Goal: Task Accomplishment & Management: Complete application form

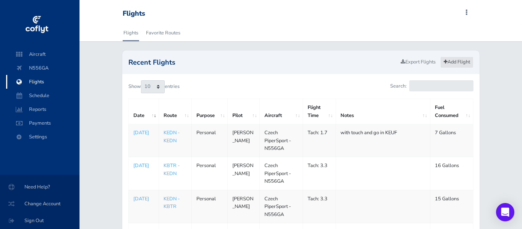
click at [463, 64] on link "Add Flight" at bounding box center [457, 62] width 33 height 11
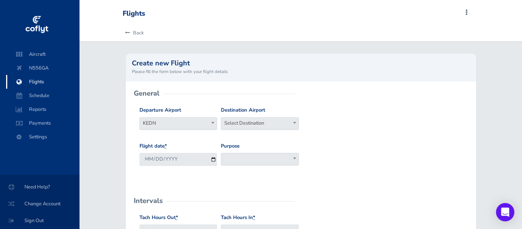
click at [246, 122] on span "Select Destination" at bounding box center [259, 123] width 77 height 11
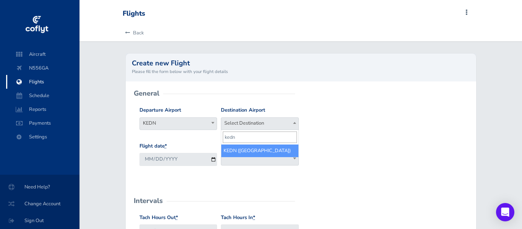
type input "kedn"
select select "KEDN"
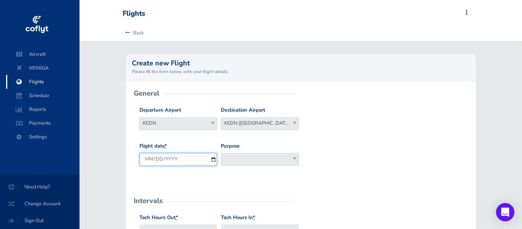
click at [213, 160] on input "2025-09-01" at bounding box center [179, 159] width 78 height 13
type input "2025-08-31"
click at [264, 162] on span at bounding box center [260, 159] width 78 height 13
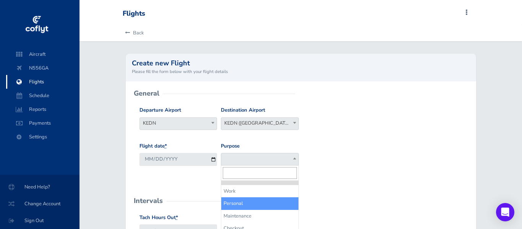
select select "Personal"
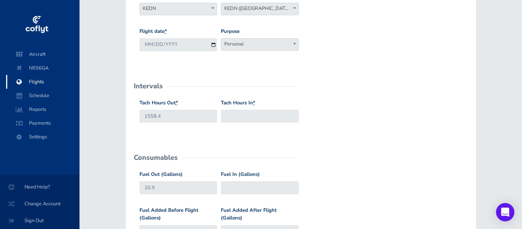
scroll to position [126, 0]
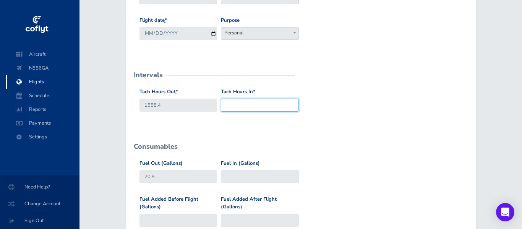
click at [241, 106] on input "Tach Hours In *" at bounding box center [260, 105] width 78 height 13
type input "1564"
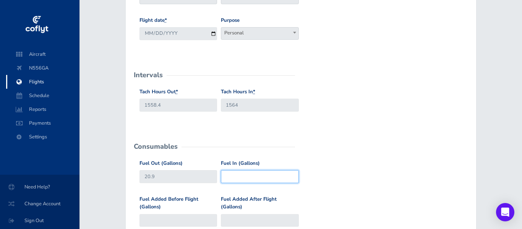
click at [253, 178] on input "Fuel In (Gallons)" at bounding box center [260, 176] width 78 height 13
type input "11.9"
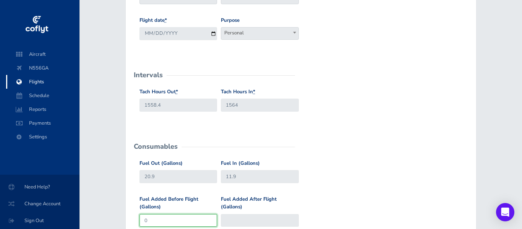
type input "0"
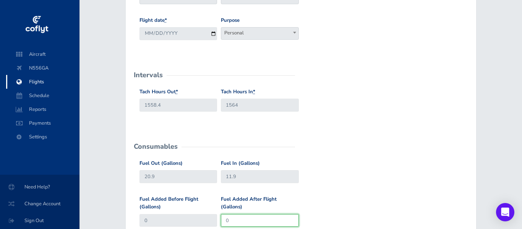
type input "0"
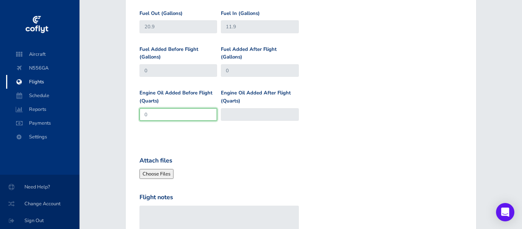
type input "0"
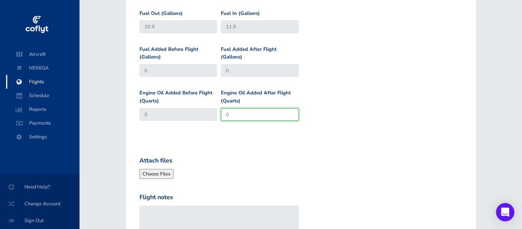
type input "0"
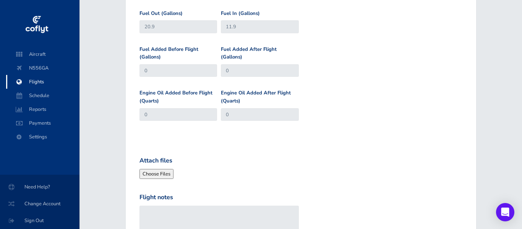
scroll to position [365, 0]
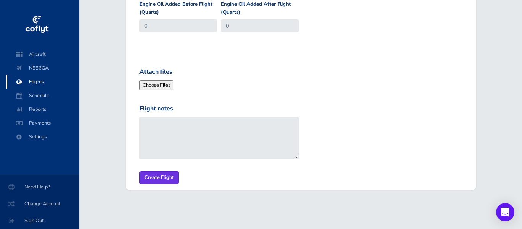
click at [140, 171] on input "Create Flight" at bounding box center [159, 177] width 39 height 13
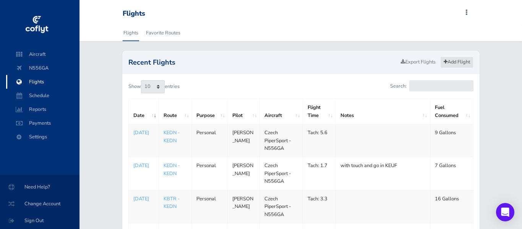
click at [447, 63] on link "Add Flight" at bounding box center [457, 62] width 33 height 11
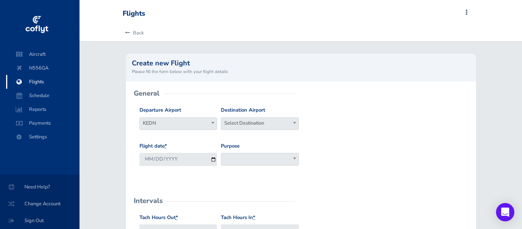
click at [252, 122] on span "Select Destination" at bounding box center [259, 123] width 77 height 11
type input "KEDN"
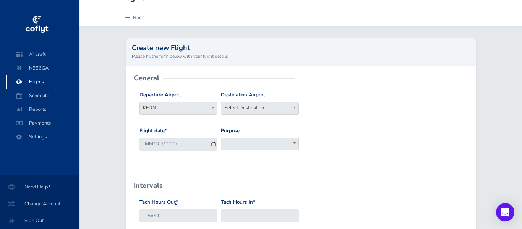
click at [225, 146] on span at bounding box center [260, 144] width 78 height 13
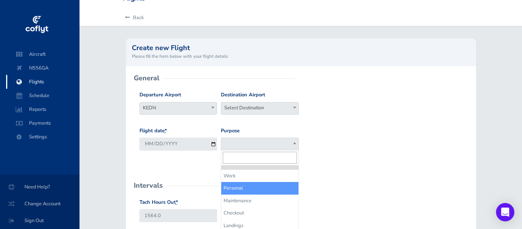
select select "Personal"
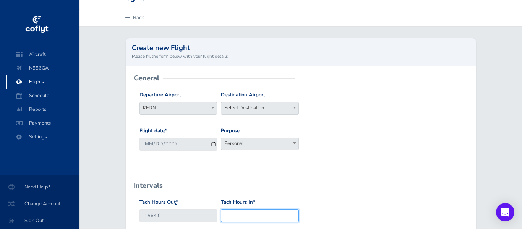
click at [256, 216] on input "Tach Hours In *" at bounding box center [260, 215] width 78 height 13
type input "1567.5"
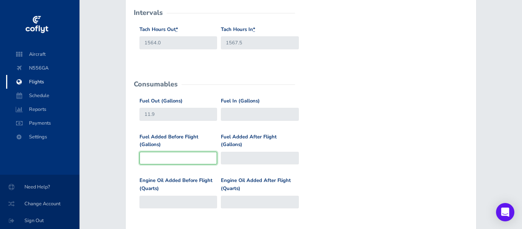
click at [185, 160] on input "Fuel Added Before Flight (Gallons)" at bounding box center [179, 158] width 78 height 13
type input "10"
type input "21.9"
type input "10"
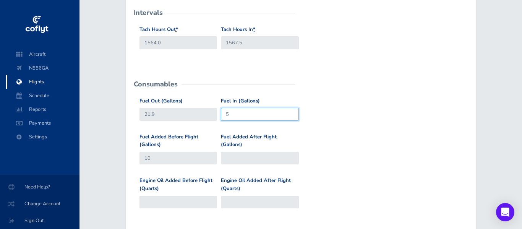
type input "5"
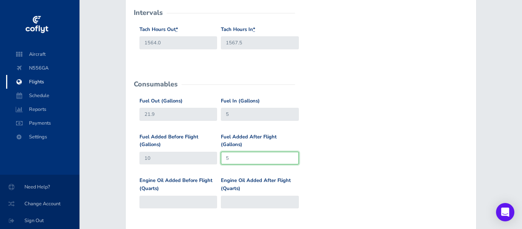
type input "5"
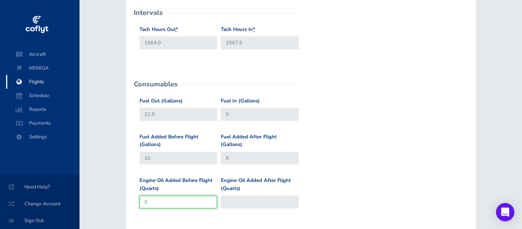
type input "0"
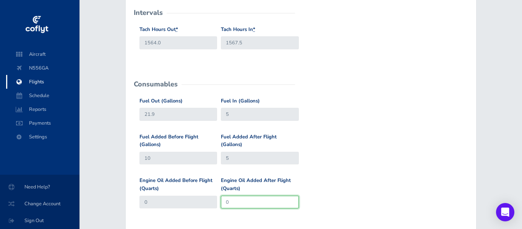
type input "0"
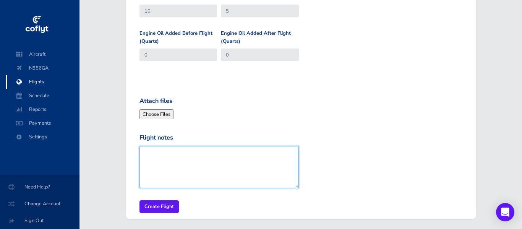
click at [186, 169] on textarea "Flight notes" at bounding box center [220, 167] width 160 height 42
type textarea "via KCMD"
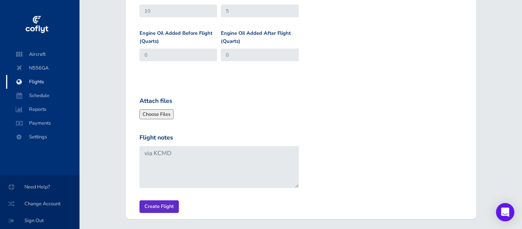
click at [157, 207] on input "Create Flight" at bounding box center [159, 206] width 39 height 13
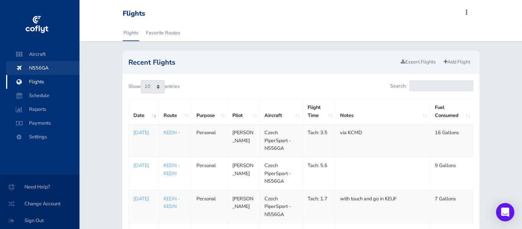
click at [40, 67] on span "N556GA" at bounding box center [43, 68] width 58 height 14
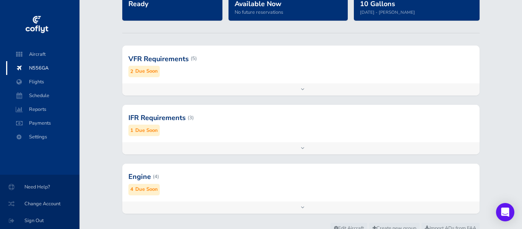
scroll to position [72, 0]
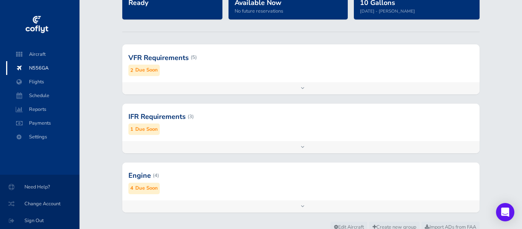
click at [144, 75] on div at bounding box center [301, 57] width 358 height 37
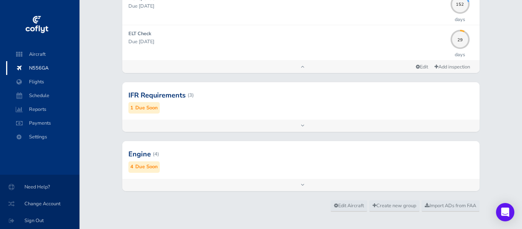
scroll to position [268, 0]
click at [145, 108] on small "Due Soon" at bounding box center [146, 107] width 23 height 8
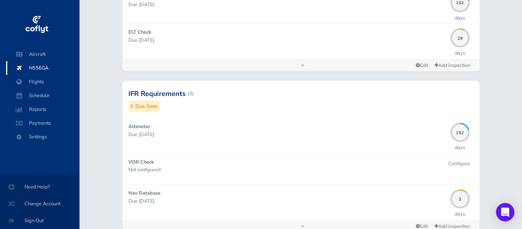
click at [522, 63] on div "Aircraft Status Ready Schedule Status Available Now No future reservations Fuel…" at bounding box center [301, 45] width 443 height 511
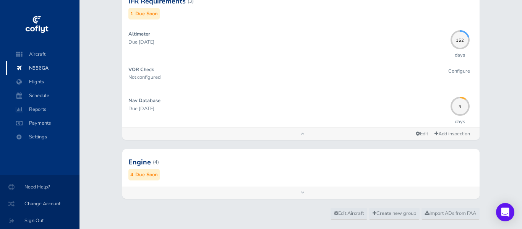
scroll to position [376, 0]
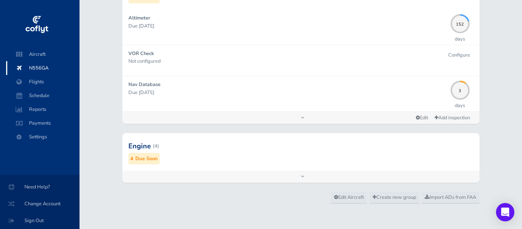
click at [145, 158] on small "Due Soon" at bounding box center [146, 159] width 23 height 8
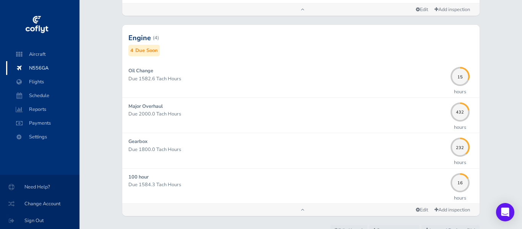
scroll to position [487, 0]
